Goal: Navigation & Orientation: Find specific page/section

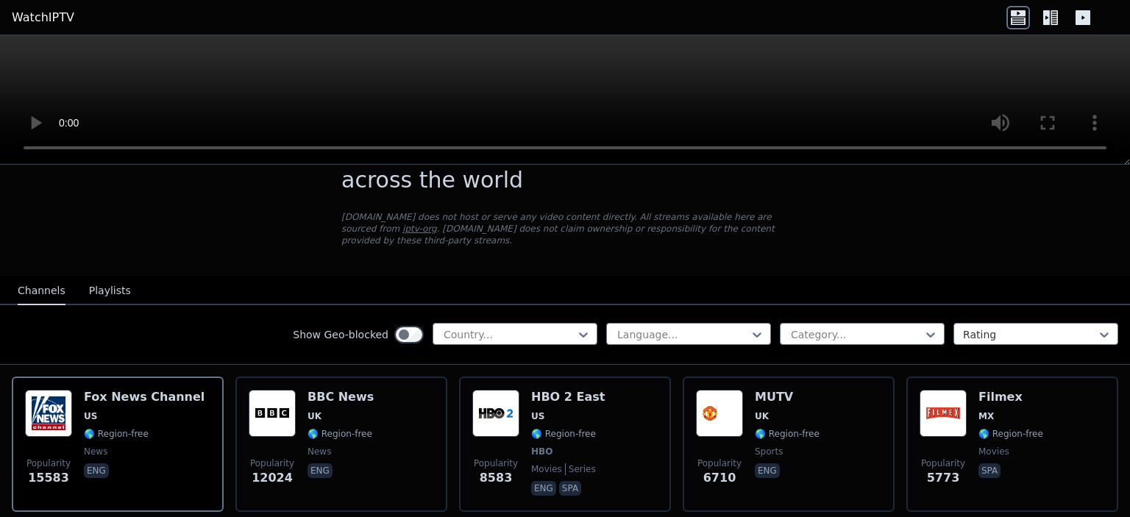
scroll to position [49, 0]
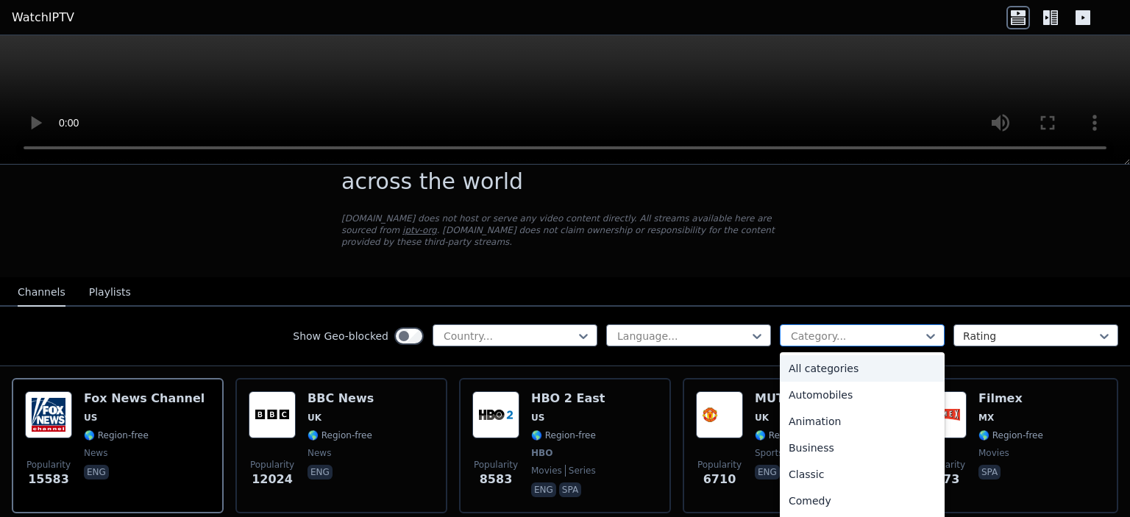
click at [871, 332] on div "Category..." at bounding box center [862, 336] width 165 height 22
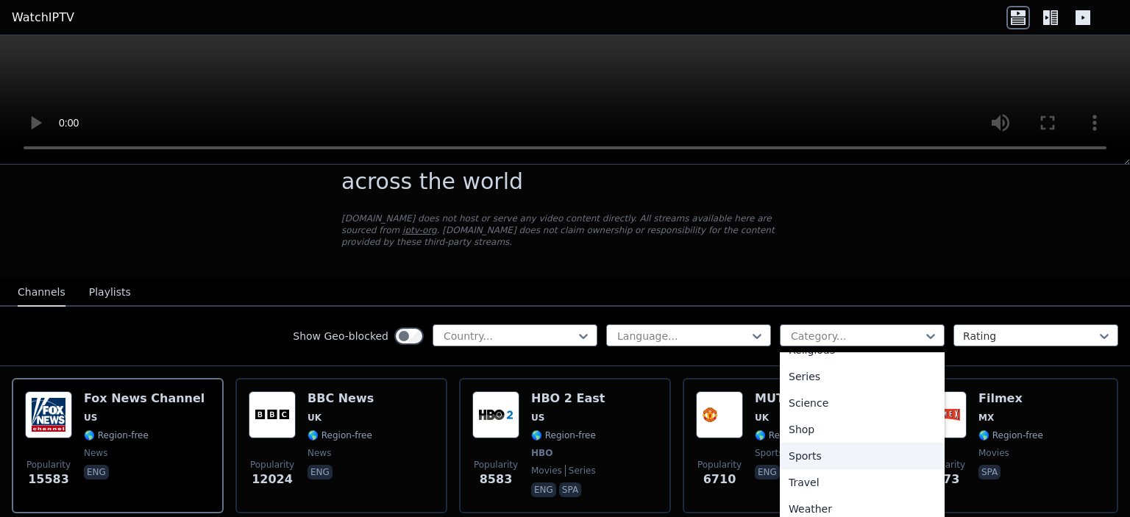
click at [810, 443] on div "Sports" at bounding box center [862, 456] width 165 height 26
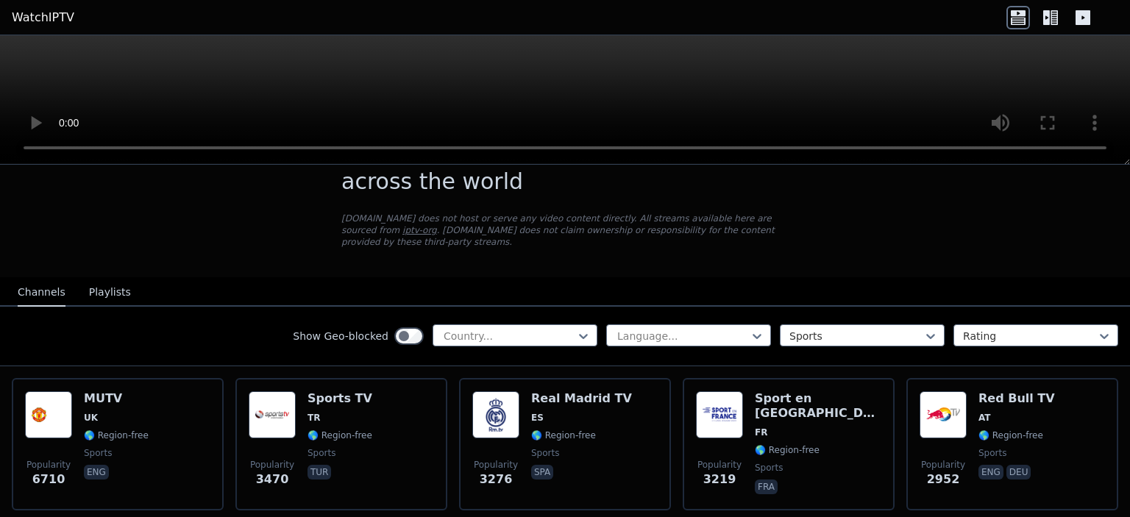
scroll to position [160, 0]
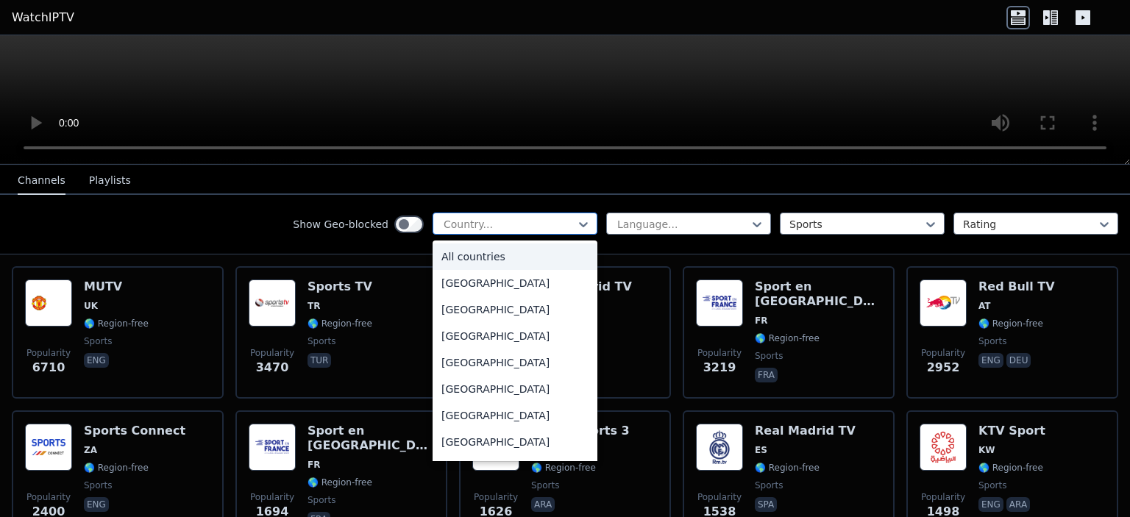
click at [445, 227] on div at bounding box center [509, 224] width 134 height 15
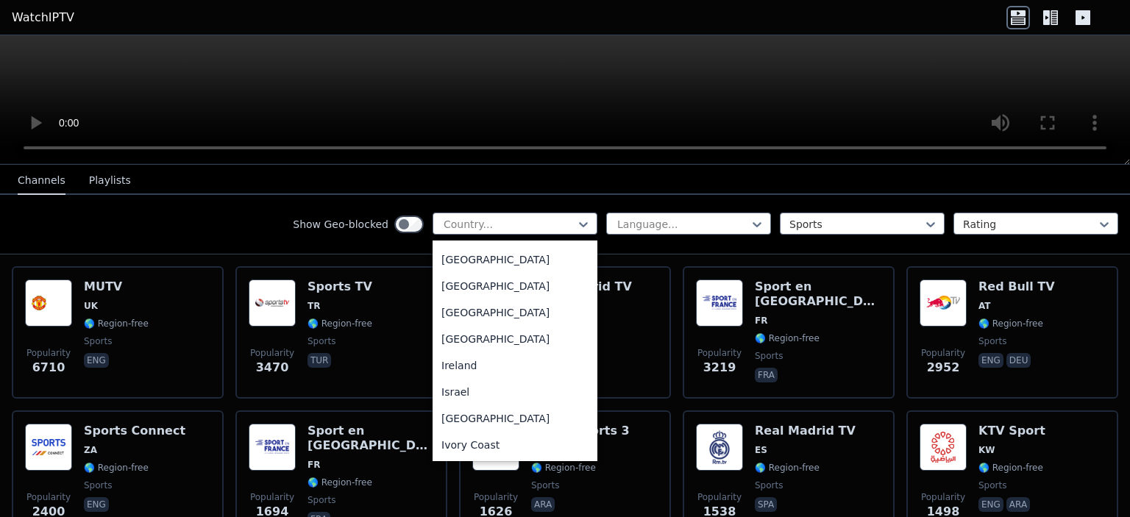
scroll to position [2276, 0]
click at [451, 273] on div "[GEOGRAPHIC_DATA]" at bounding box center [515, 260] width 165 height 26
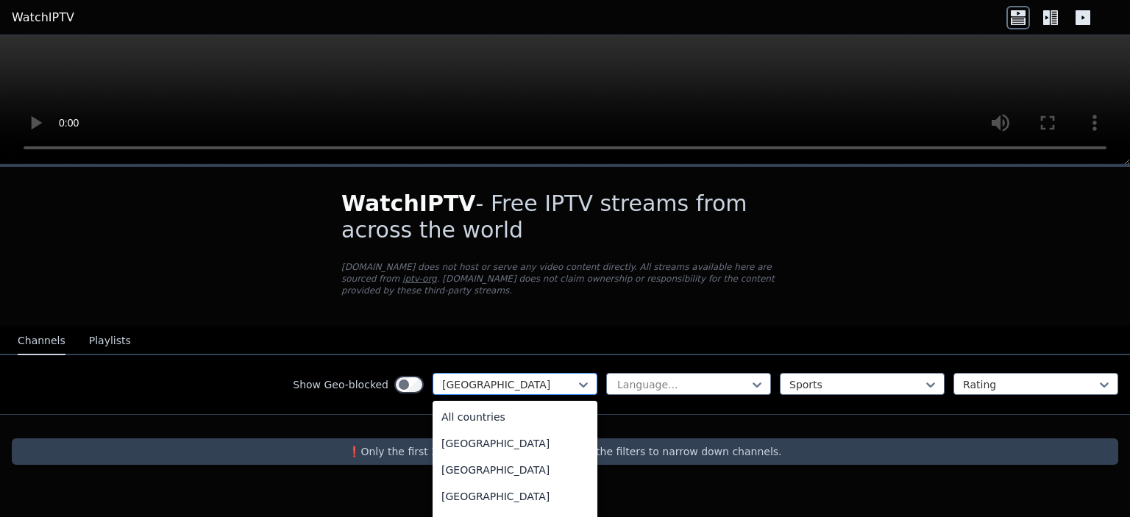
click at [498, 378] on div at bounding box center [509, 385] width 134 height 15
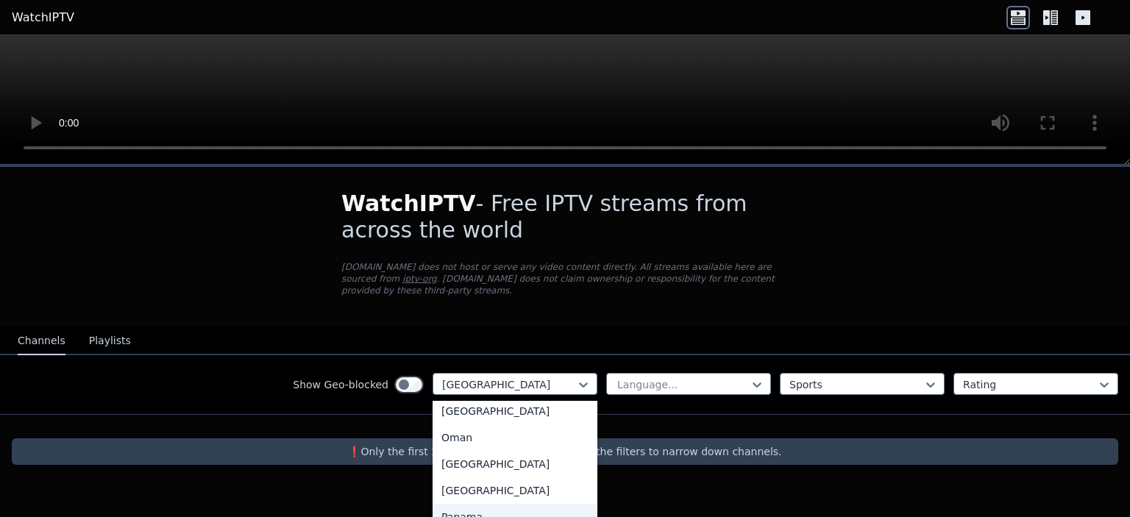
scroll to position [3707, 0]
click at [468, 447] on div "[GEOGRAPHIC_DATA]" at bounding box center [515, 460] width 165 height 26
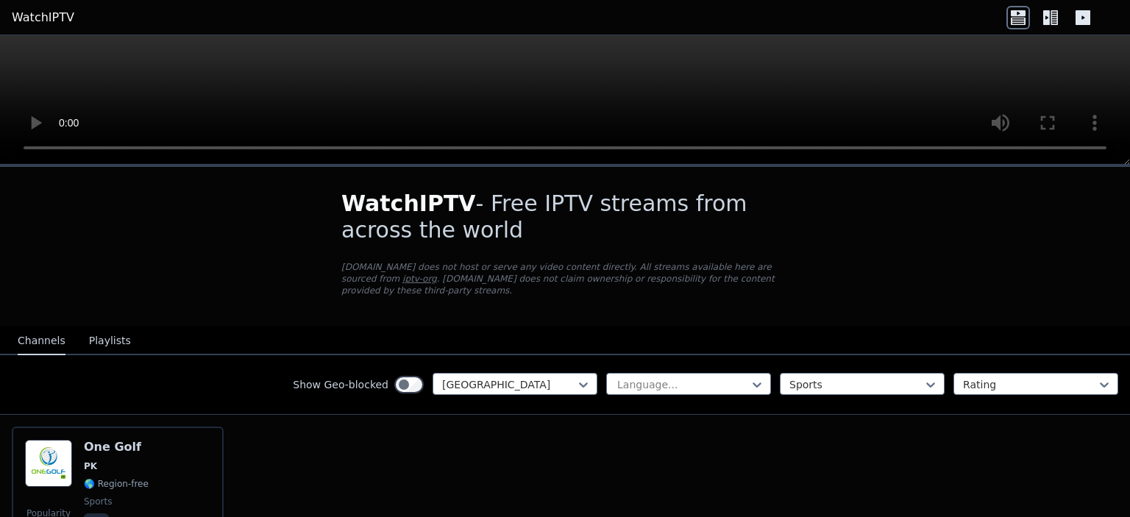
scroll to position [90, 0]
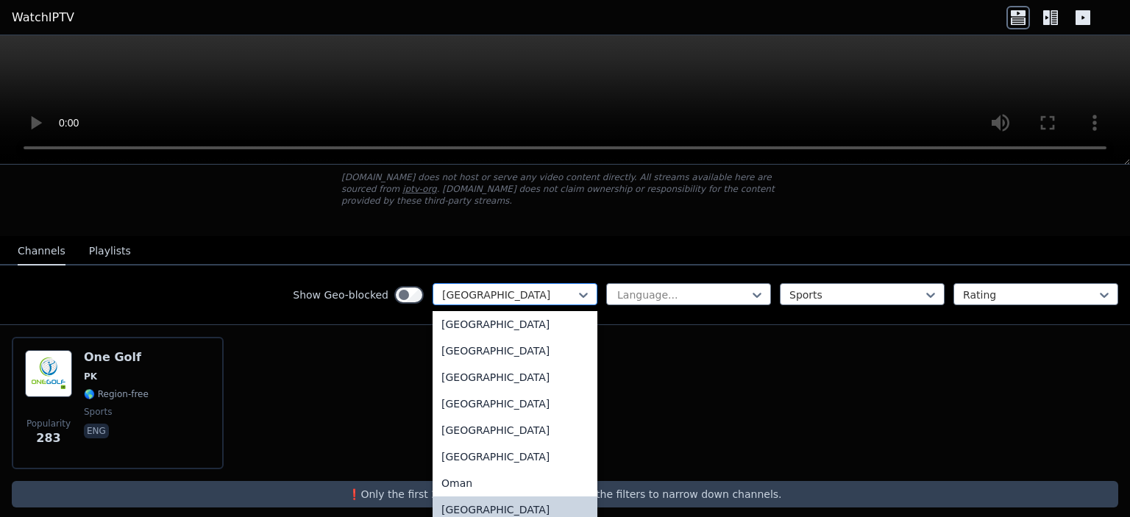
click at [495, 288] on div at bounding box center [509, 295] width 134 height 15
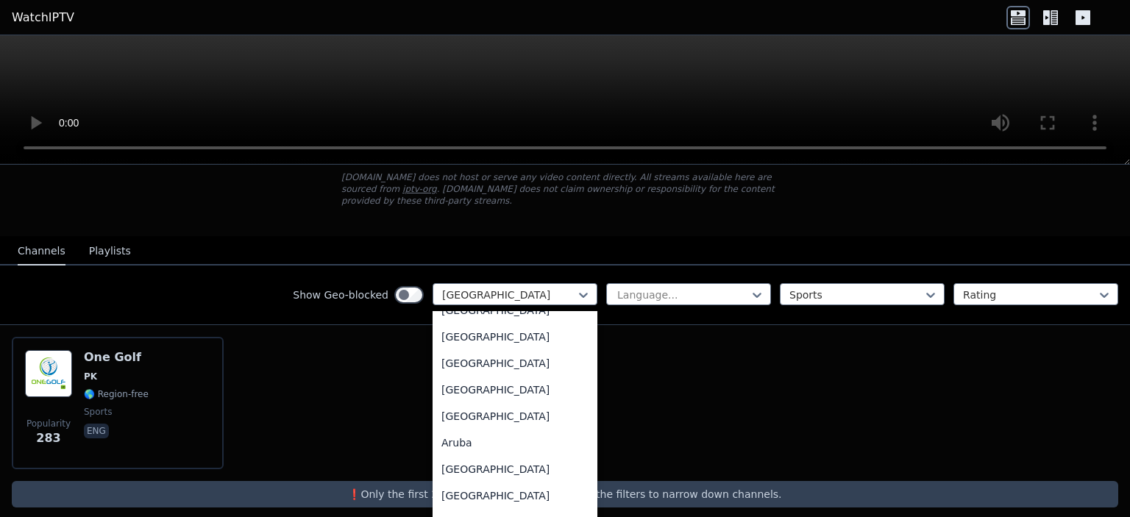
scroll to position [0, 0]
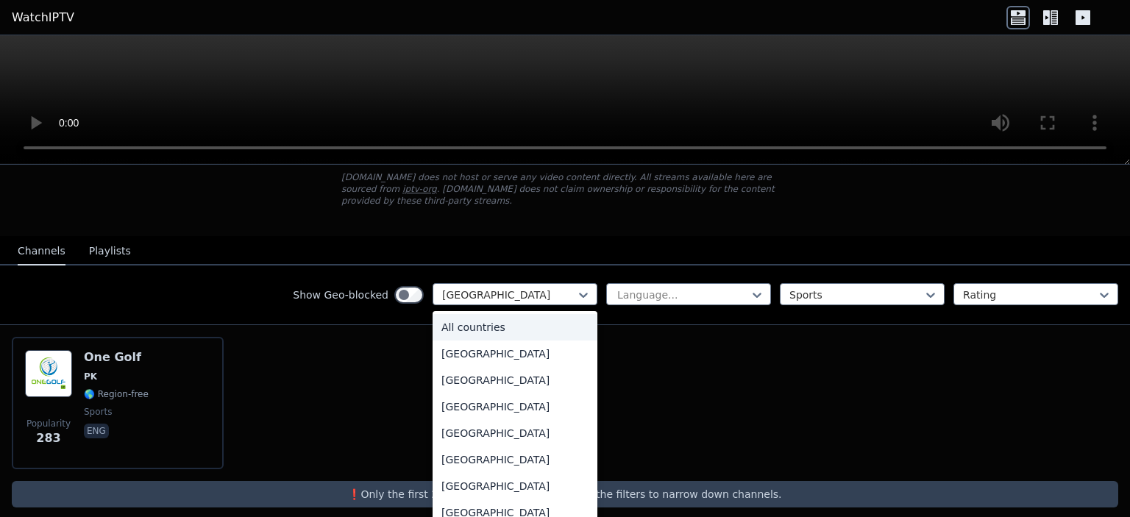
click at [451, 319] on div "All countries" at bounding box center [515, 327] width 165 height 26
